Goal: Answer question/provide support: Share knowledge or assist other users

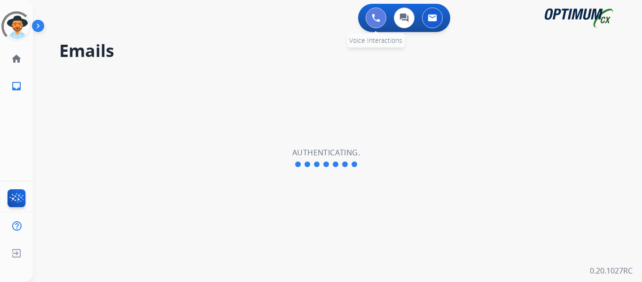
click at [380, 21] on button at bounding box center [376, 18] width 21 height 21
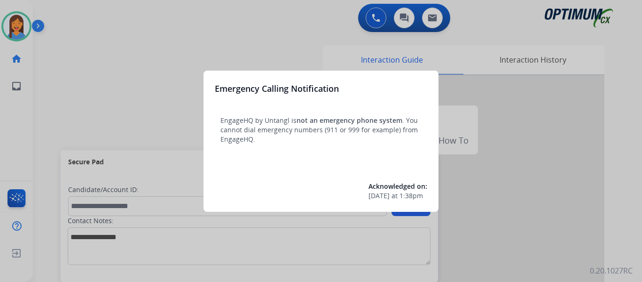
click at [55, 91] on div at bounding box center [321, 141] width 642 height 282
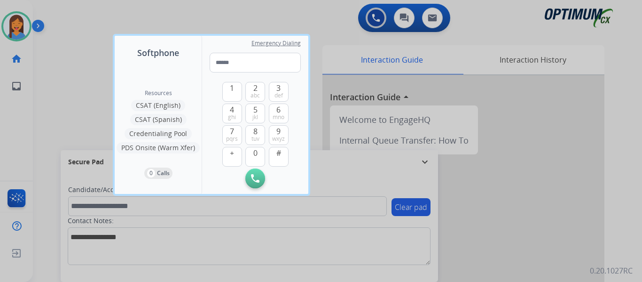
click at [55, 91] on div at bounding box center [321, 141] width 642 height 282
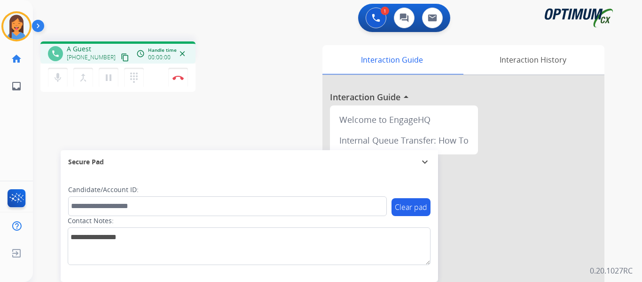
click at [121, 59] on mat-icon "content_copy" at bounding box center [125, 57] width 8 height 8
click at [261, 76] on div "phone [PHONE_NUMBER] [PHONE_NUMBER] content_copy access_time Call metrics Queue…" at bounding box center [156, 67] width 232 height 53
click at [262, 108] on div "phone [PHONE_NUMBER] [PHONE_NUMBER] content_copy access_time Call metrics Queue…" at bounding box center [326, 230] width 587 height 392
click at [261, 112] on div "phone [PHONE_NUMBER] [PHONE_NUMBER] content_copy access_time Call metrics Queue…" at bounding box center [326, 230] width 587 height 392
click at [257, 89] on div "phone [PHONE_NUMBER] [PHONE_NUMBER] content_copy access_time Call metrics Queue…" at bounding box center [156, 67] width 232 height 53
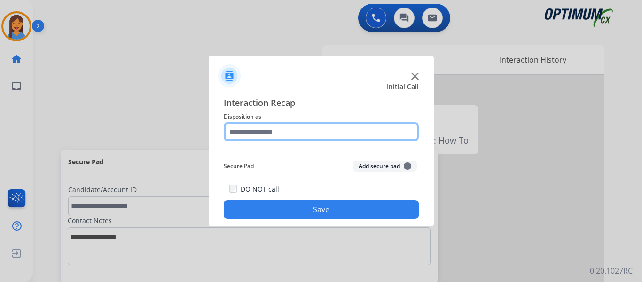
click at [269, 133] on input "text" at bounding box center [321, 131] width 195 height 19
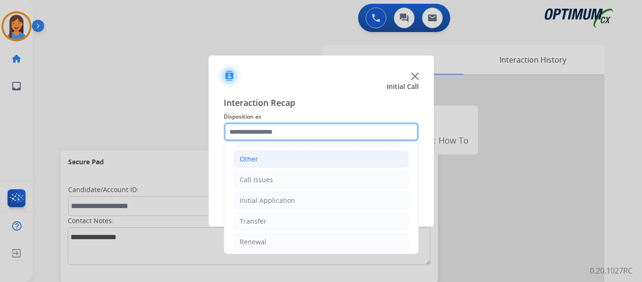
scroll to position [64, 0]
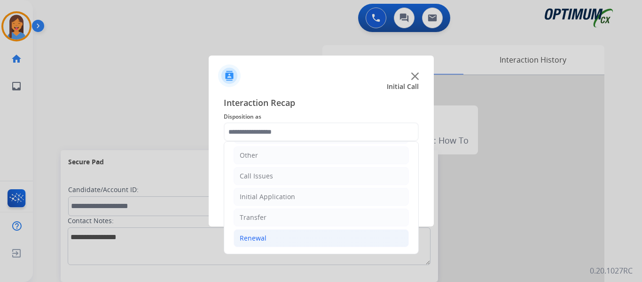
click at [257, 241] on div "Renewal" at bounding box center [253, 237] width 27 height 9
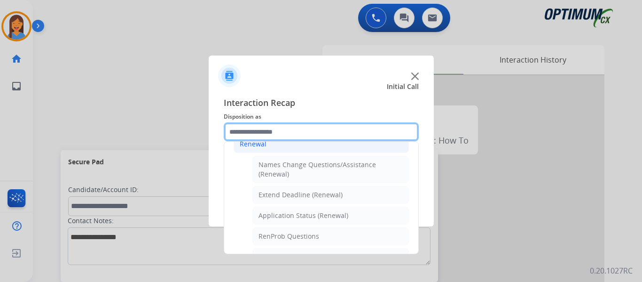
scroll to position [205, 0]
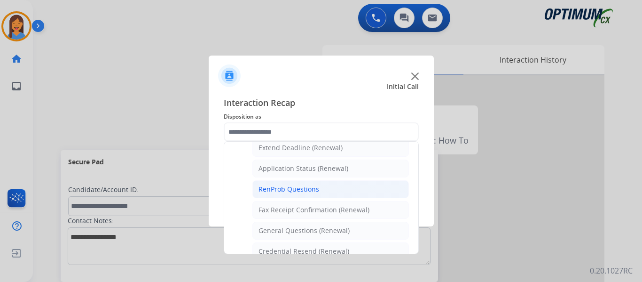
click at [297, 189] on div "RenProb Questions" at bounding box center [289, 188] width 61 height 9
type input "**********"
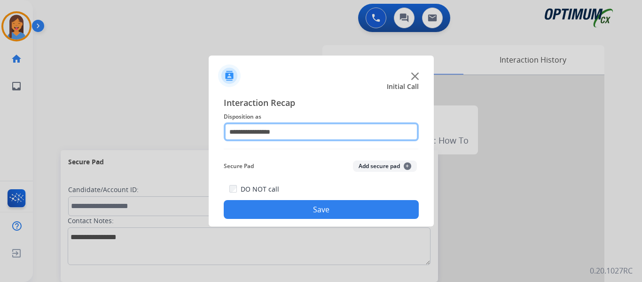
click at [262, 134] on input "**********" at bounding box center [321, 131] width 195 height 19
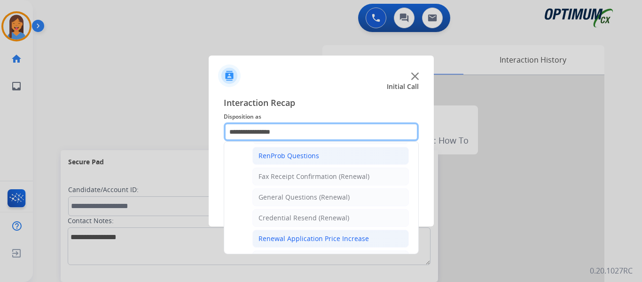
scroll to position [222, 0]
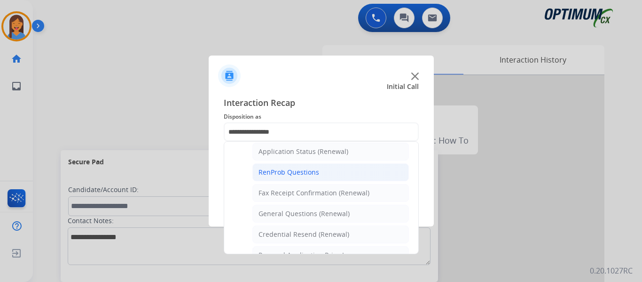
click at [287, 170] on div "RenProb Questions" at bounding box center [289, 171] width 61 height 9
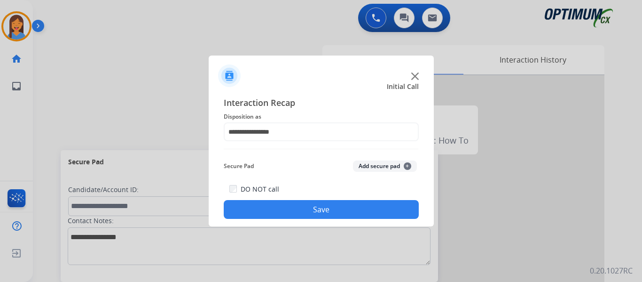
click at [297, 209] on button "Save" at bounding box center [321, 209] width 195 height 19
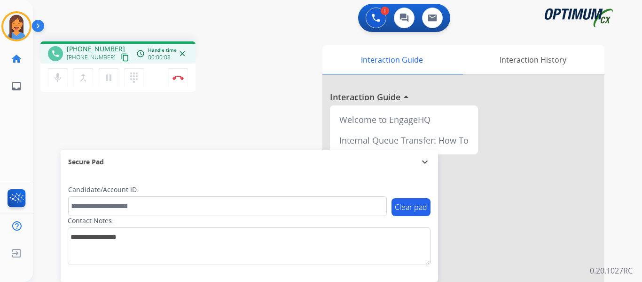
click at [121, 58] on mat-icon "content_copy" at bounding box center [125, 57] width 8 height 8
click at [178, 77] on img at bounding box center [178, 77] width 11 height 5
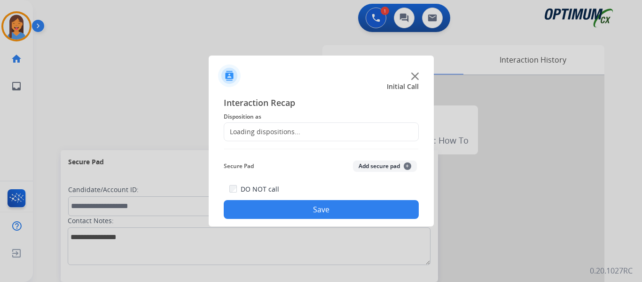
click at [264, 129] on div "Loading dispositions..." at bounding box center [262, 131] width 76 height 9
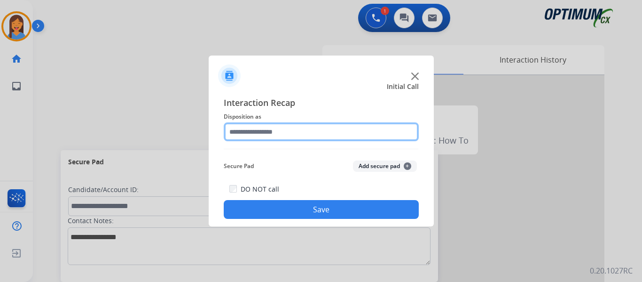
click at [293, 128] on input "text" at bounding box center [321, 131] width 195 height 19
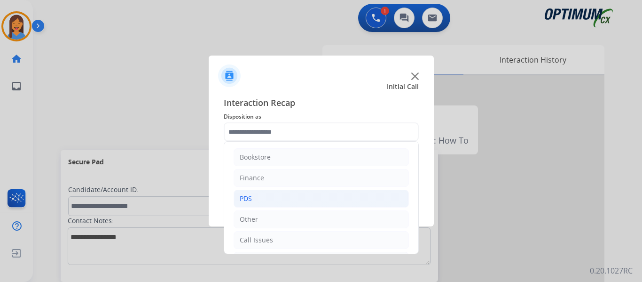
click at [263, 199] on li "PDS" at bounding box center [321, 199] width 175 height 18
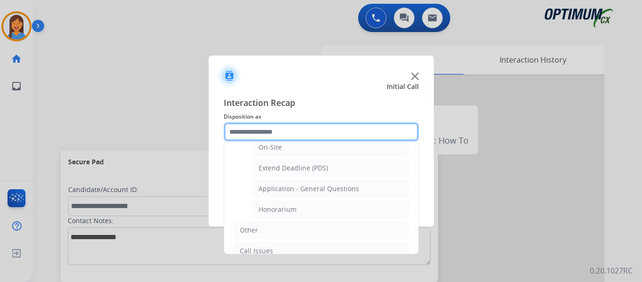
scroll to position [282, 0]
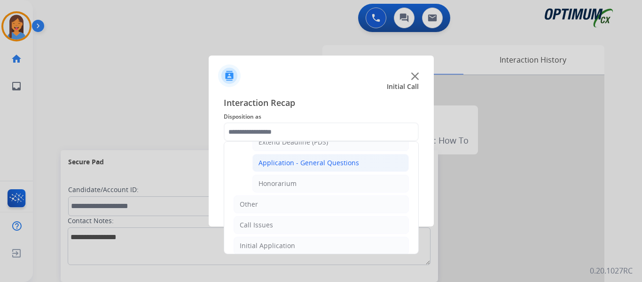
click at [292, 155] on li "Application - General Questions" at bounding box center [331, 163] width 157 height 18
type input "**********"
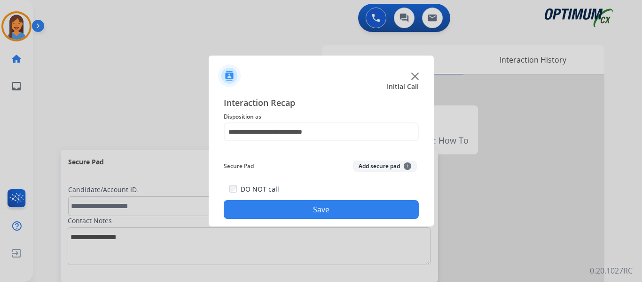
click at [356, 214] on button "Save" at bounding box center [321, 209] width 195 height 19
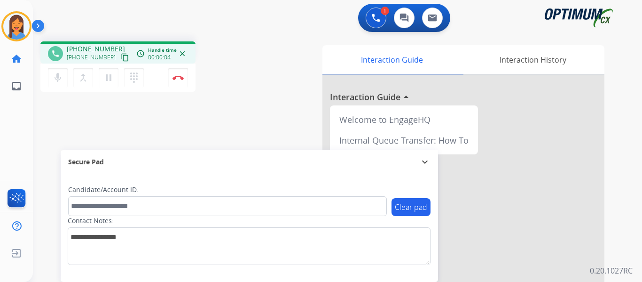
click at [121, 58] on mat-icon "content_copy" at bounding box center [125, 57] width 8 height 8
click at [174, 78] on img at bounding box center [178, 77] width 11 height 5
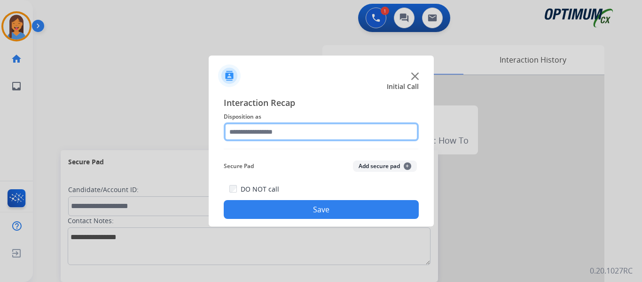
click at [310, 134] on input "text" at bounding box center [321, 131] width 195 height 19
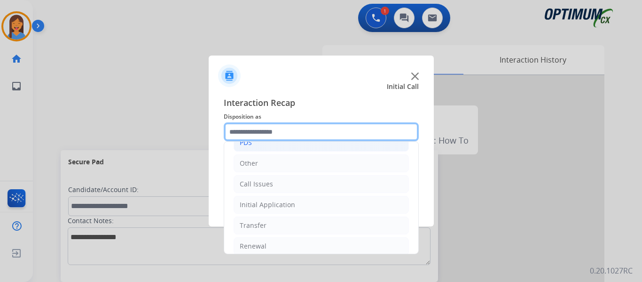
scroll to position [64, 0]
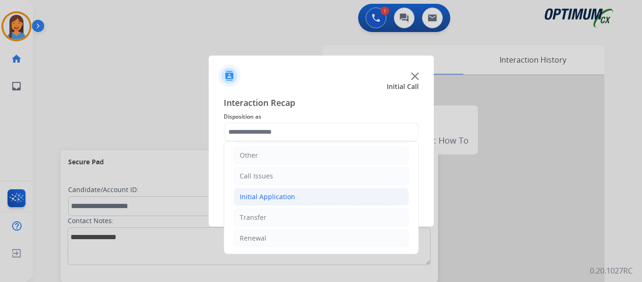
click at [285, 199] on div "Initial Application" at bounding box center [267, 196] width 55 height 9
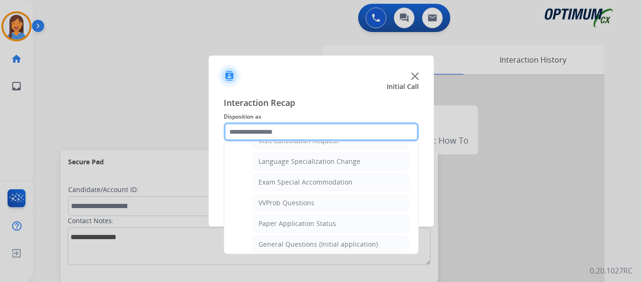
scroll to position [487, 0]
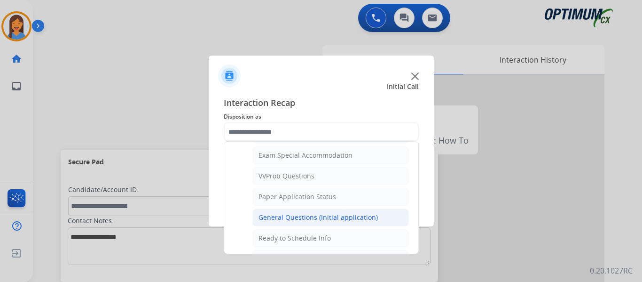
click at [290, 217] on div "General Questions (Initial application)" at bounding box center [318, 217] width 119 height 9
type input "**********"
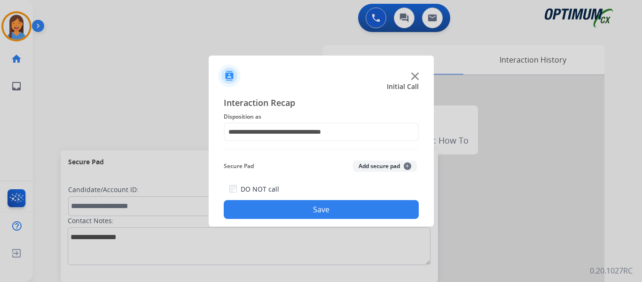
click at [290, 212] on button "Save" at bounding box center [321, 209] width 195 height 19
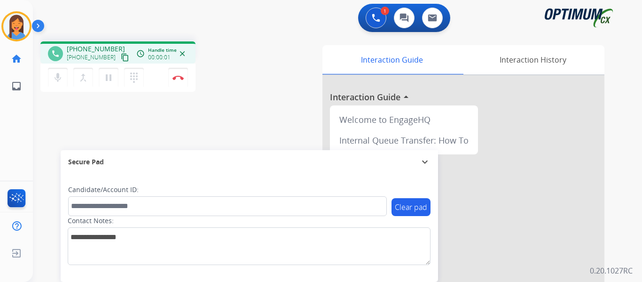
click at [121, 59] on mat-icon "content_copy" at bounding box center [125, 57] width 8 height 8
click at [278, 119] on div "Interaction Guide Interaction History Interaction Guide arrow_drop_up Welcome t…" at bounding box center [441, 235] width 328 height 381
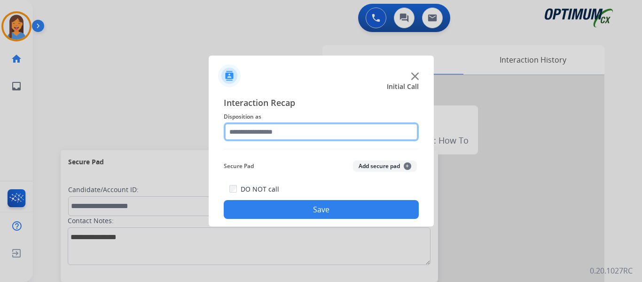
click at [262, 137] on input "text" at bounding box center [321, 131] width 195 height 19
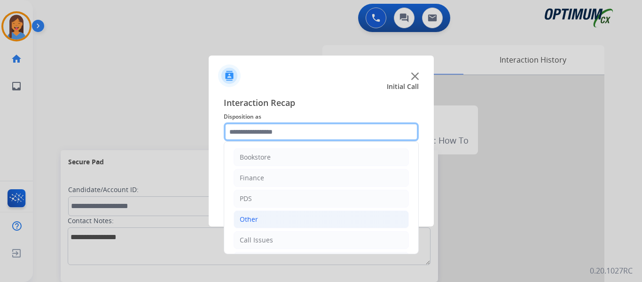
scroll to position [47, 0]
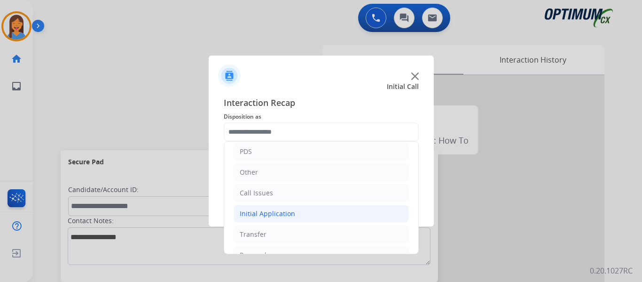
click at [283, 209] on div "Initial Application" at bounding box center [267, 213] width 55 height 9
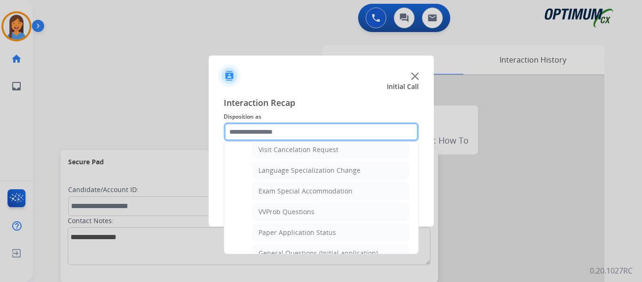
scroll to position [517, 0]
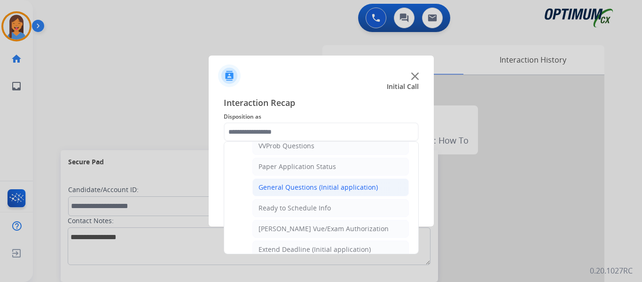
click at [316, 190] on div "General Questions (Initial application)" at bounding box center [318, 186] width 119 height 9
type input "**********"
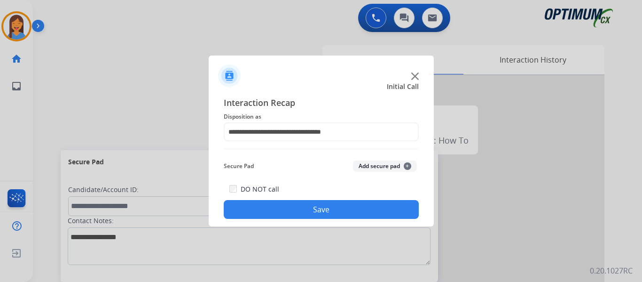
click at [332, 209] on button "Save" at bounding box center [321, 209] width 195 height 19
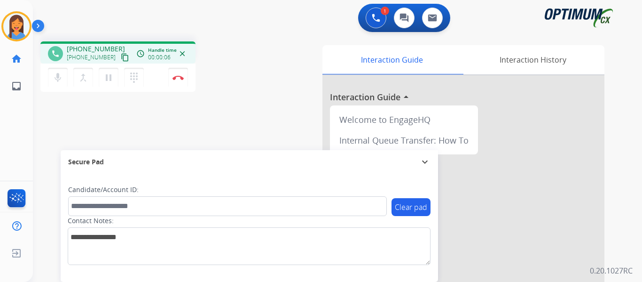
click at [121, 55] on mat-icon "content_copy" at bounding box center [125, 57] width 8 height 8
click at [182, 79] on img at bounding box center [178, 77] width 11 height 5
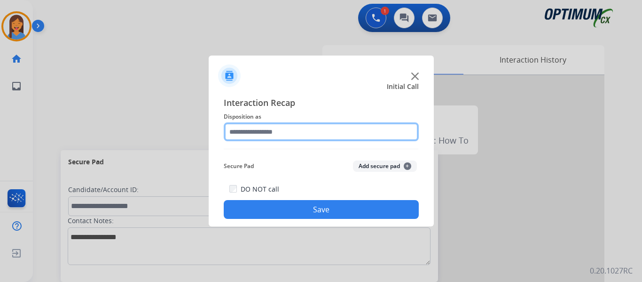
click at [266, 134] on input "text" at bounding box center [321, 131] width 195 height 19
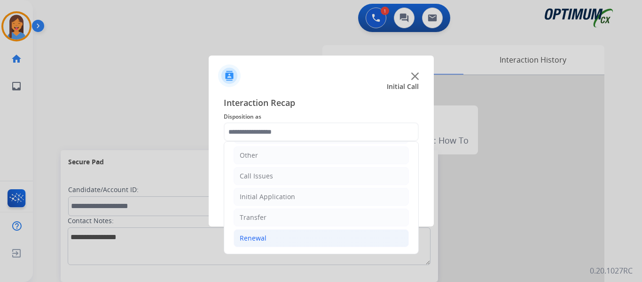
click at [261, 237] on div "Renewal" at bounding box center [253, 237] width 27 height 9
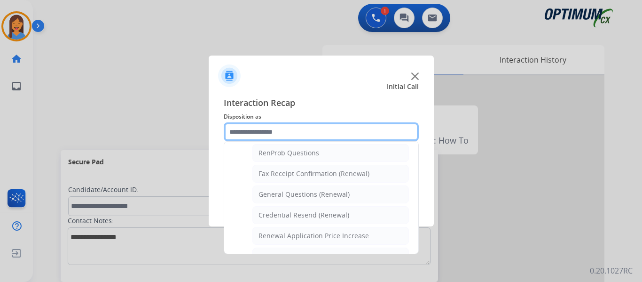
scroll to position [252, 0]
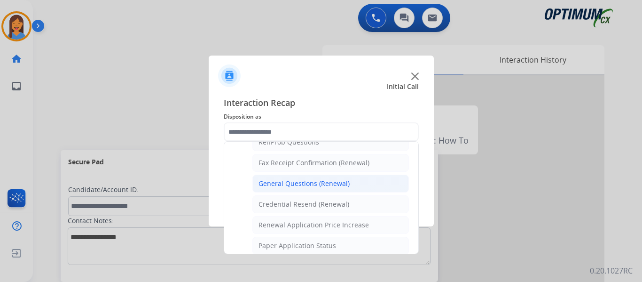
click at [300, 185] on div "General Questions (Renewal)" at bounding box center [304, 183] width 91 height 9
type input "**********"
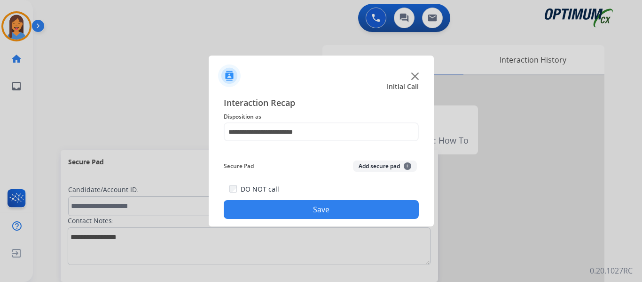
drag, startPoint x: 318, startPoint y: 209, endPoint x: 326, endPoint y: 211, distance: 8.2
click at [318, 209] on button "Save" at bounding box center [321, 209] width 195 height 19
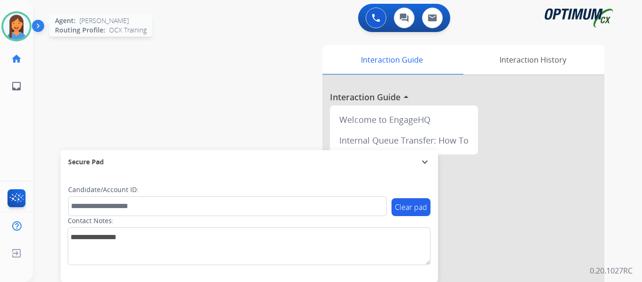
click at [17, 34] on img at bounding box center [16, 26] width 26 height 26
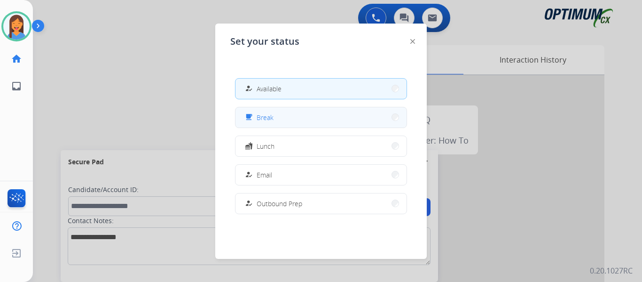
click at [277, 124] on button "free_breakfast Break" at bounding box center [321, 117] width 171 height 20
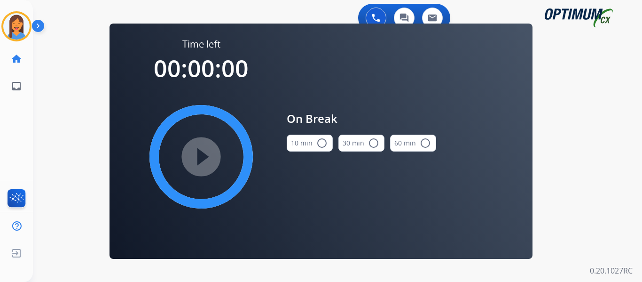
click at [295, 151] on button "10 min radio_button_unchecked" at bounding box center [310, 143] width 46 height 17
click at [207, 160] on mat-icon "play_circle_filled" at bounding box center [201, 156] width 11 height 11
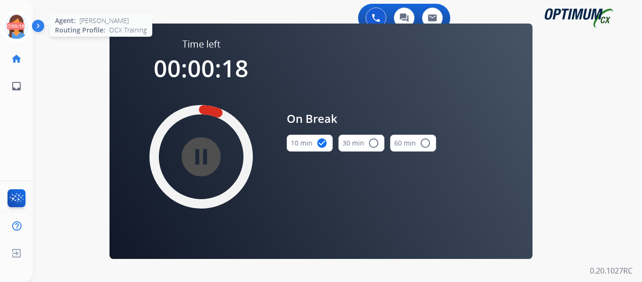
click at [15, 26] on icon at bounding box center [16, 26] width 31 height 31
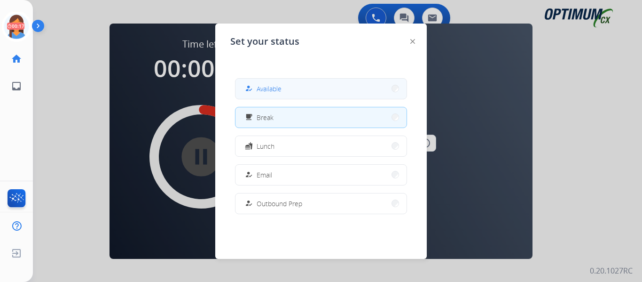
click at [261, 93] on span "Available" at bounding box center [269, 89] width 25 height 10
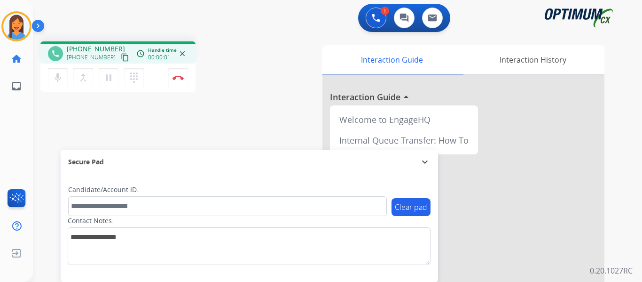
click at [121, 57] on mat-icon "content_copy" at bounding box center [125, 57] width 8 height 8
click at [176, 74] on button "Disconnect" at bounding box center [178, 78] width 20 height 20
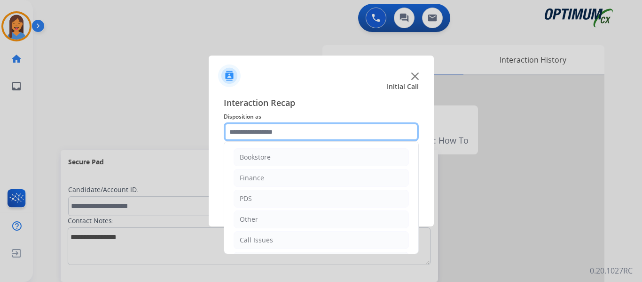
click at [277, 133] on input "text" at bounding box center [321, 131] width 195 height 19
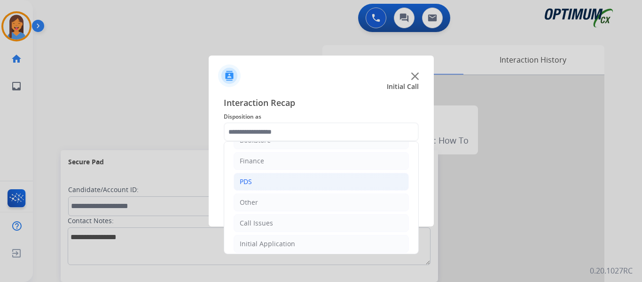
click at [272, 183] on li "PDS" at bounding box center [321, 182] width 175 height 18
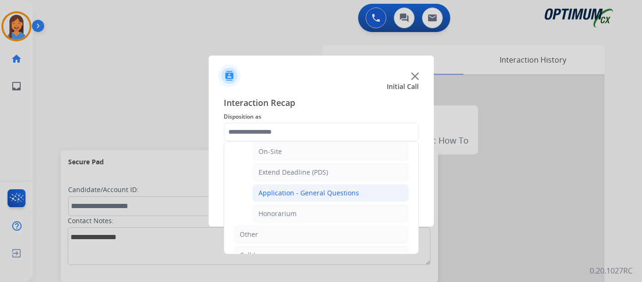
click at [305, 190] on div "Application - General Questions" at bounding box center [309, 192] width 101 height 9
type input "**********"
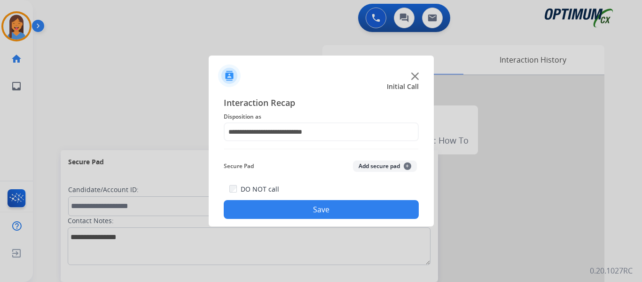
click at [310, 210] on button "Save" at bounding box center [321, 209] width 195 height 19
